Goal: Transaction & Acquisition: Download file/media

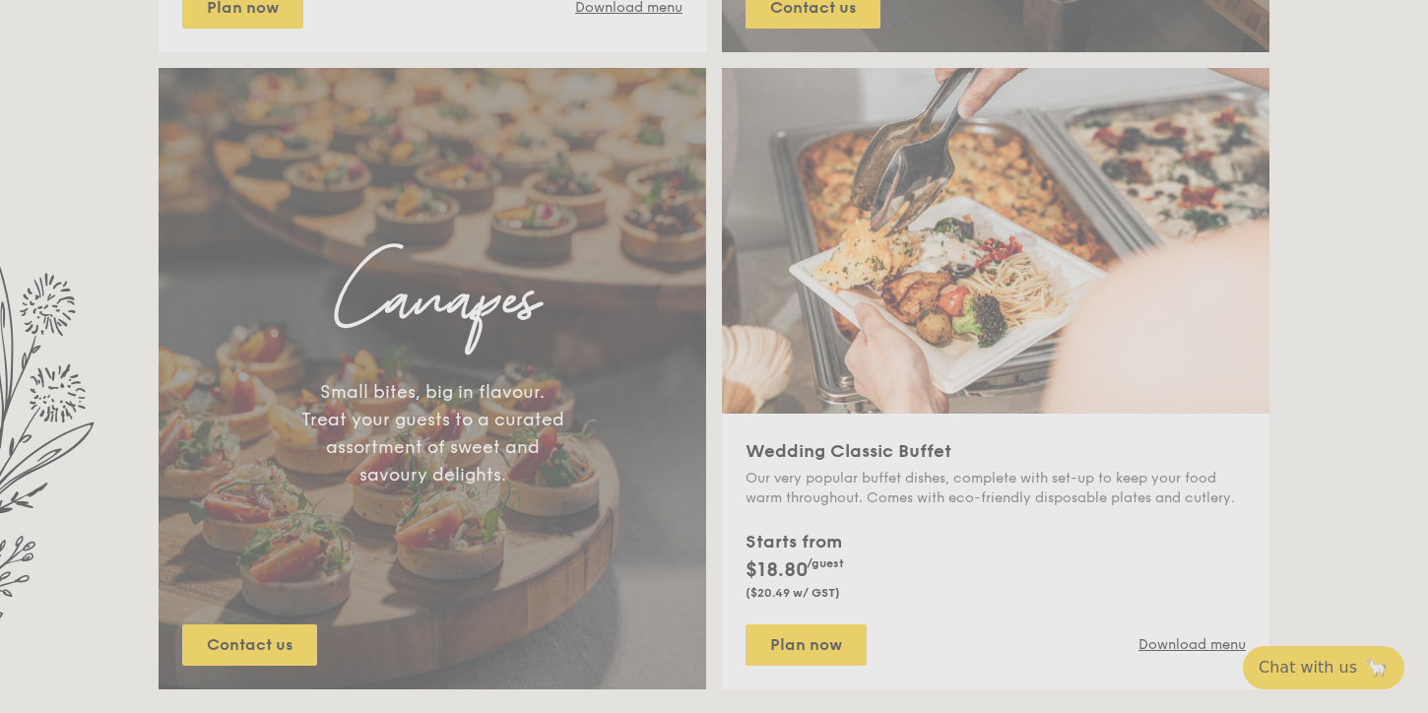
scroll to position [1344, 0]
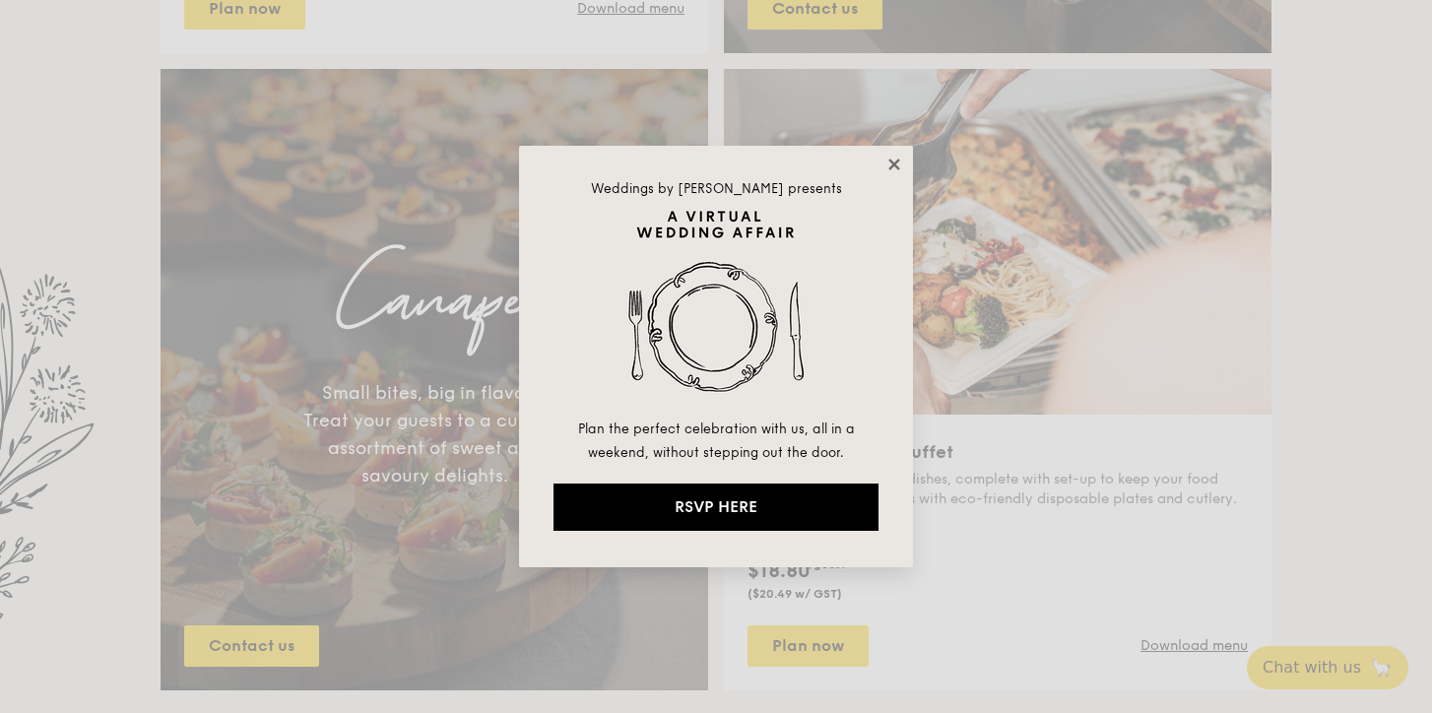
click at [892, 161] on icon at bounding box center [893, 164] width 11 height 11
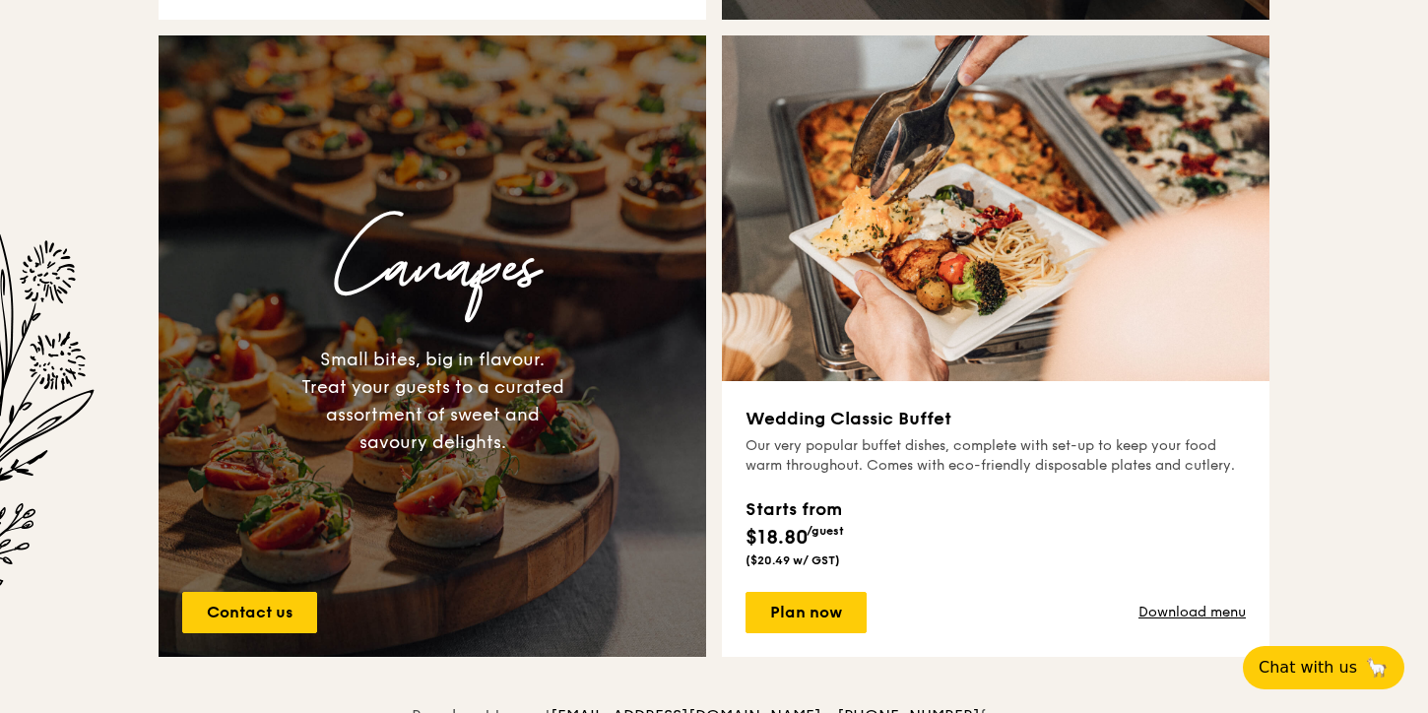
scroll to position [1052, 0]
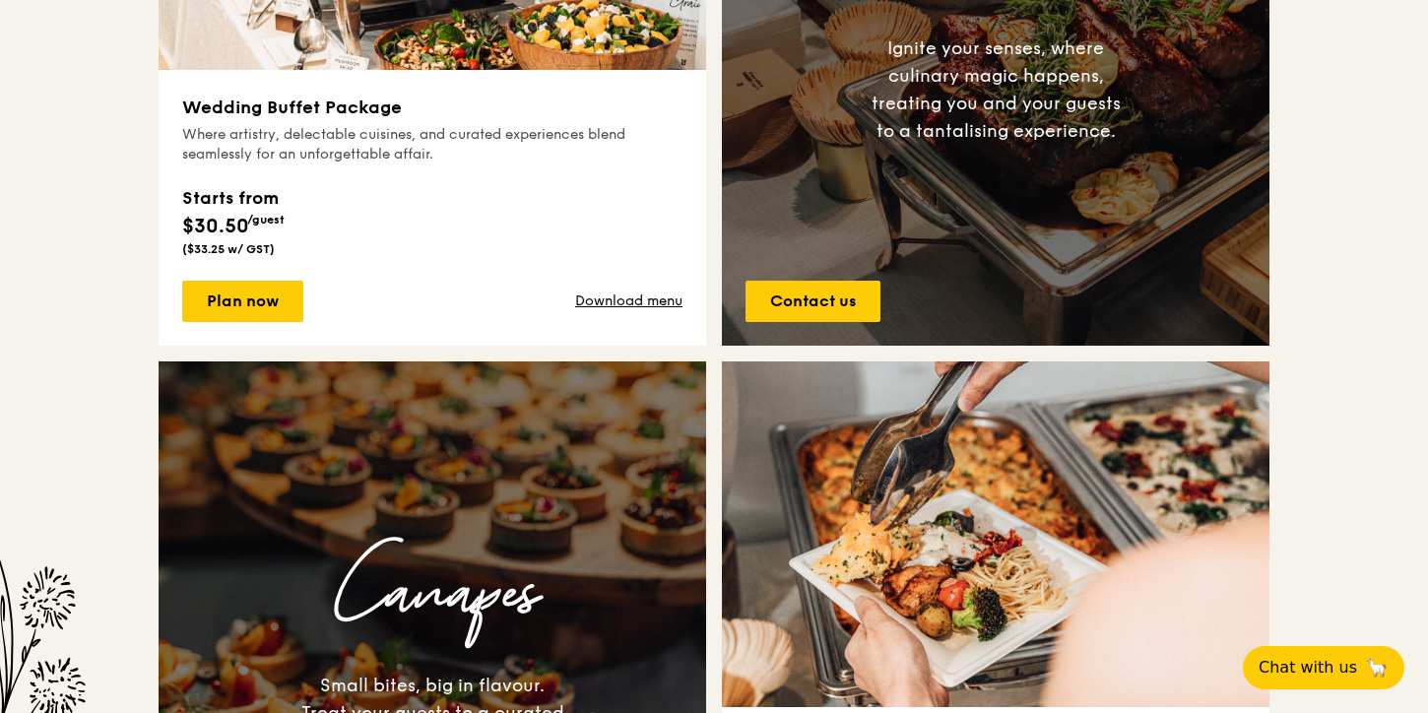
click at [594, 226] on div "Starts from $30.50 /guest ($33.25 w/ GST)" at bounding box center [432, 216] width 500 height 81
click at [648, 304] on link "Download menu" at bounding box center [628, 301] width 107 height 20
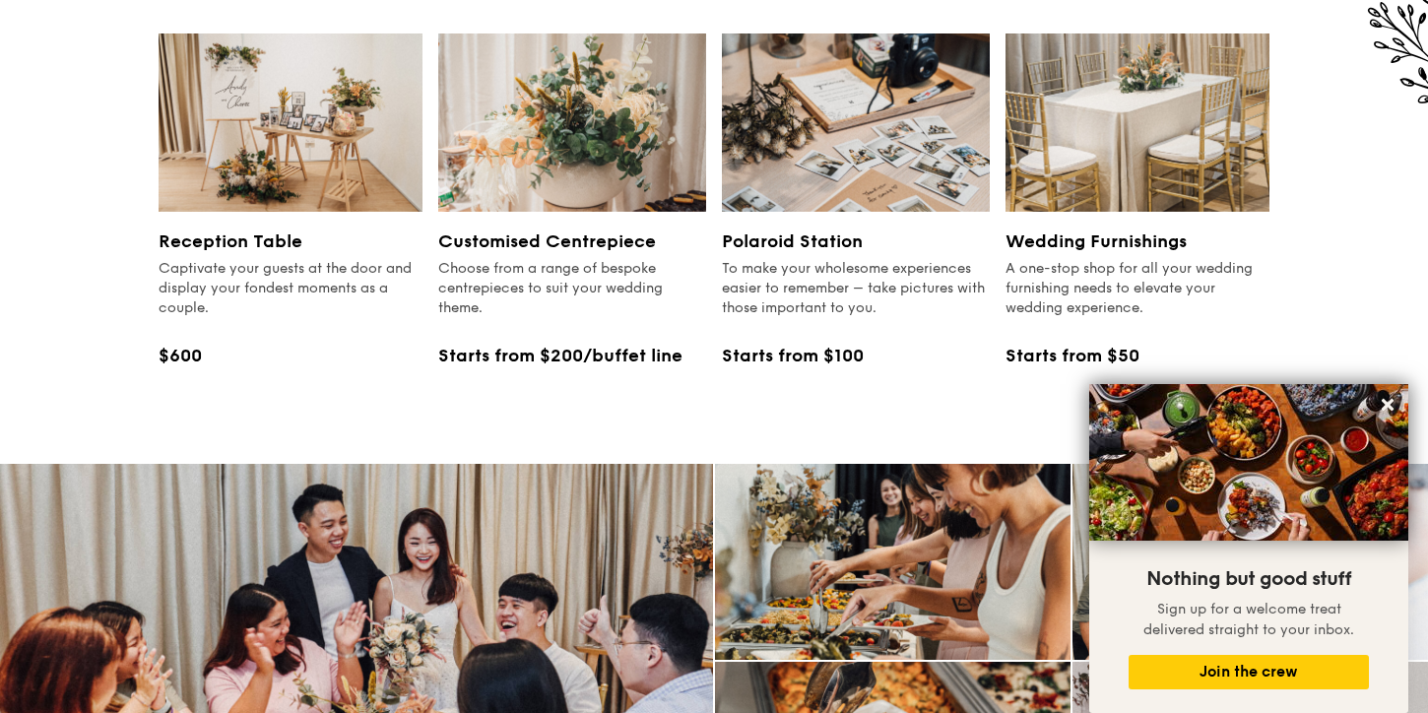
scroll to position [2482, 0]
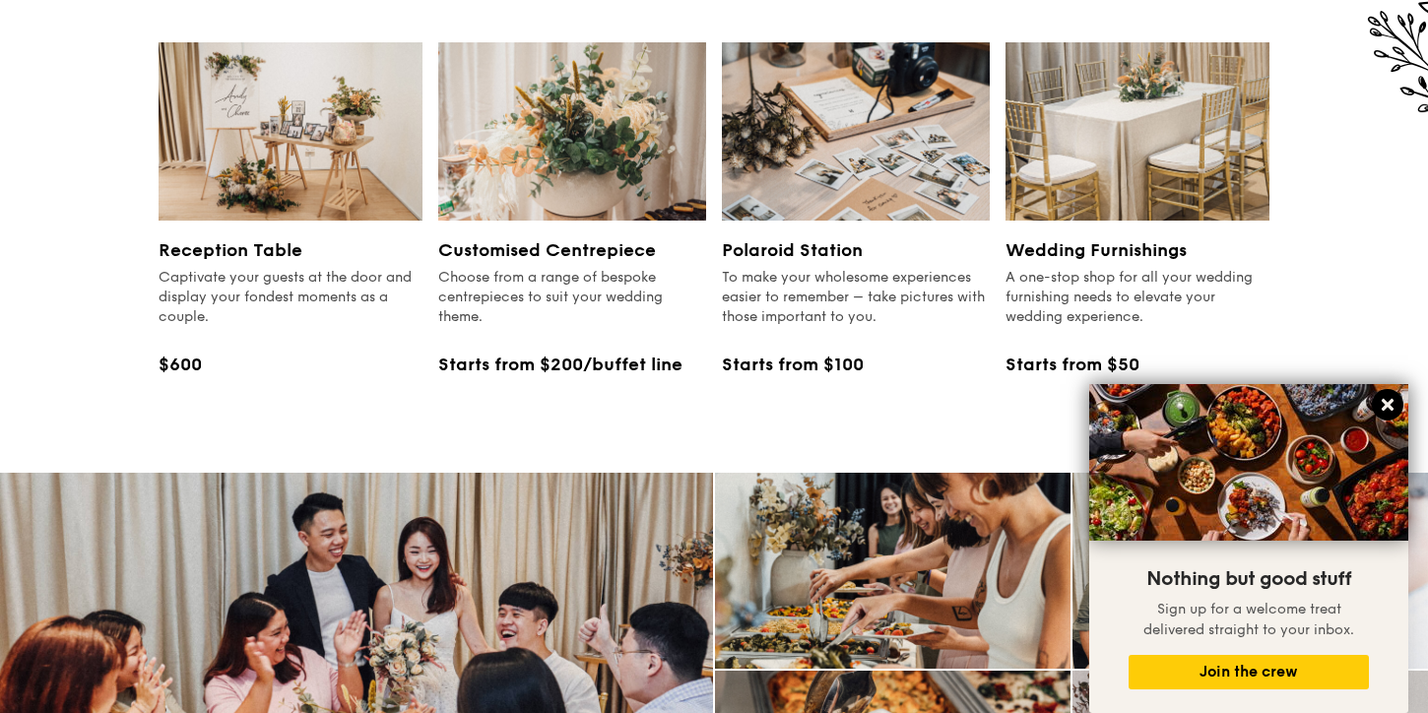
click at [1384, 400] on icon at bounding box center [1388, 405] width 18 height 18
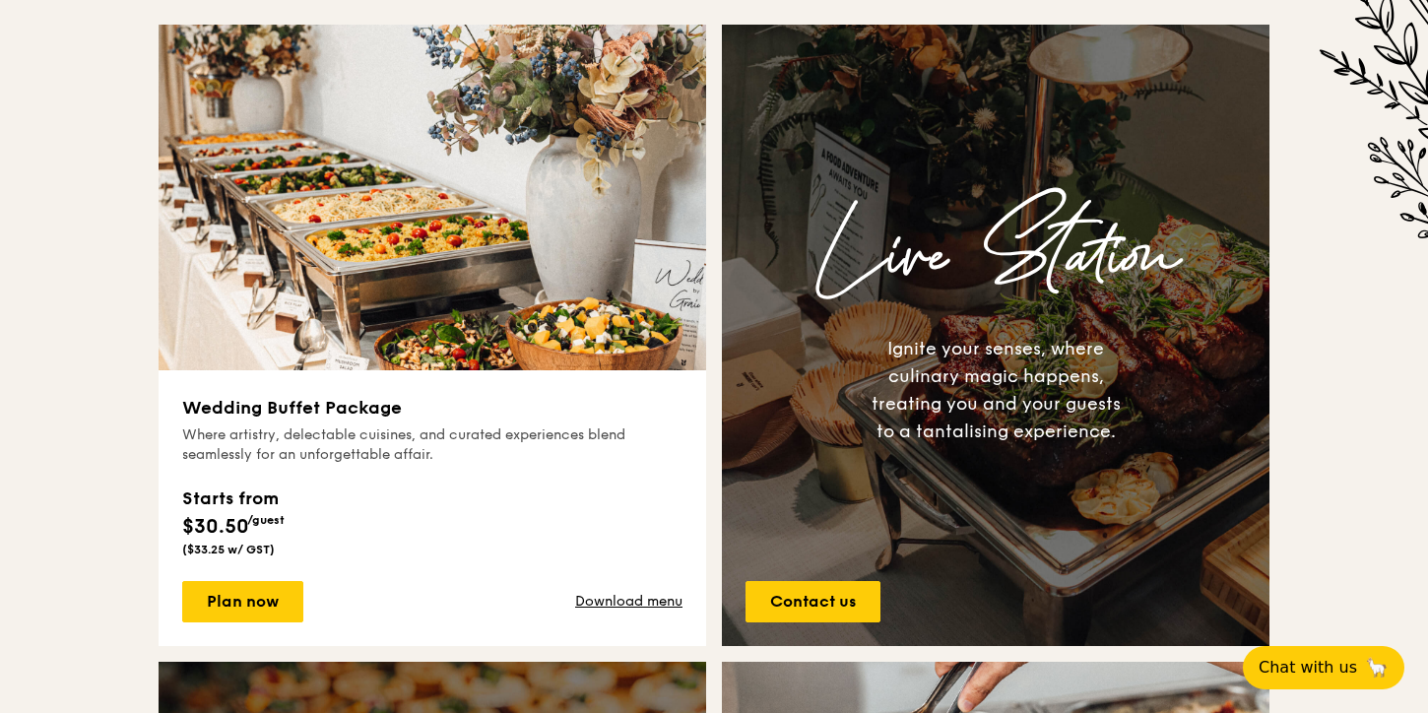
scroll to position [755, 0]
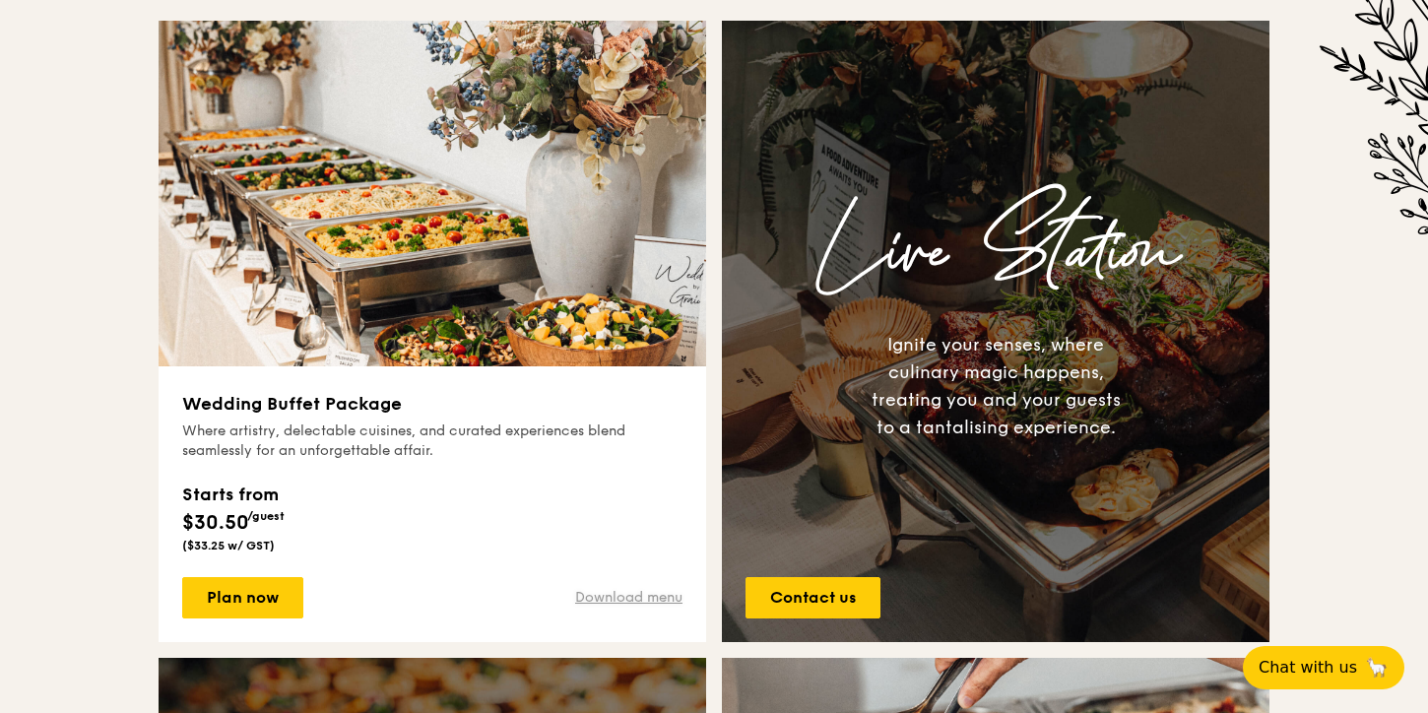
click at [590, 595] on link "Download menu" at bounding box center [628, 598] width 107 height 20
